Goal: Task Accomplishment & Management: Use online tool/utility

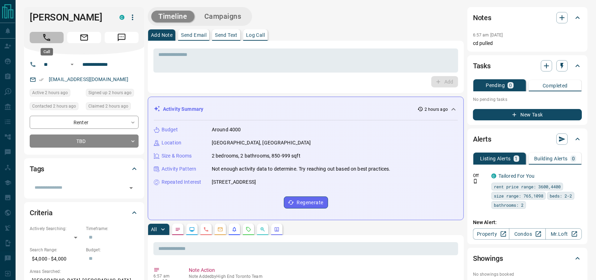
click at [43, 37] on icon "Call" at bounding box center [46, 37] width 9 height 9
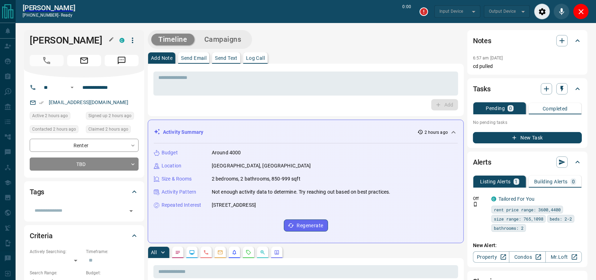
type input "*******"
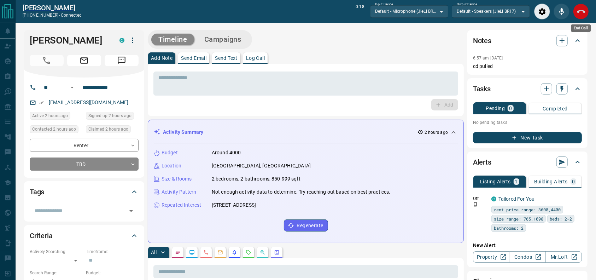
click at [576, 13] on button "End Call" at bounding box center [582, 12] width 16 height 16
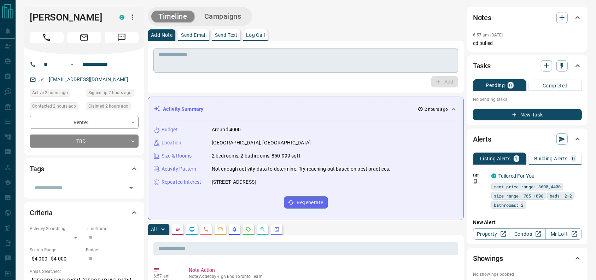
click at [329, 48] on div "* ​" at bounding box center [306, 60] width 305 height 24
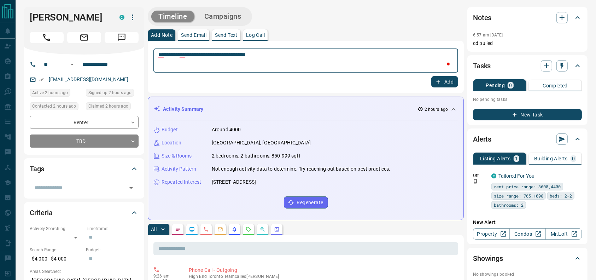
type textarea "**********"
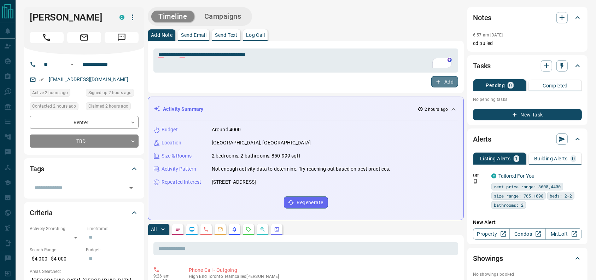
click at [442, 78] on button "Add" at bounding box center [445, 81] width 27 height 11
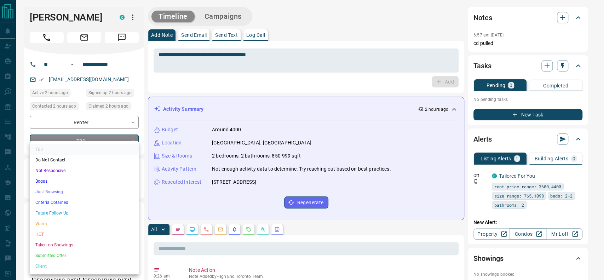
click at [68, 191] on li "Just Browsing" at bounding box center [84, 191] width 109 height 11
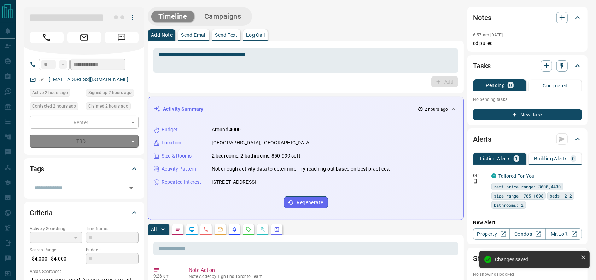
click at [211, 21] on button "Campaigns" at bounding box center [222, 17] width 51 height 12
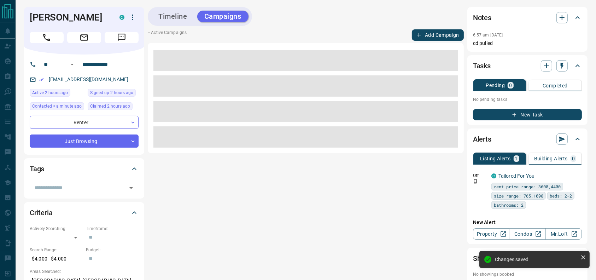
type input "*"
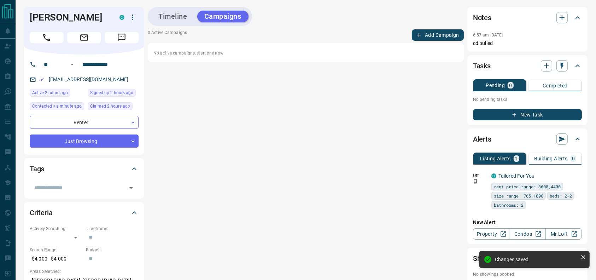
click at [427, 29] on div "Timeline Campaigns 0 Active Campaigns Add Campaign No active campaigns, start o…" at bounding box center [306, 153] width 316 height 293
click at [428, 30] on button "Add Campaign" at bounding box center [438, 34] width 52 height 11
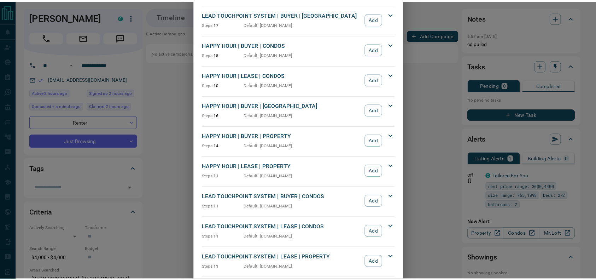
scroll to position [56, 0]
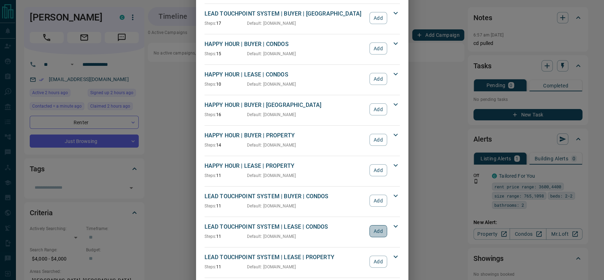
click at [372, 234] on button "Add" at bounding box center [377, 231] width 17 height 12
